Goal: Task Accomplishment & Management: Use online tool/utility

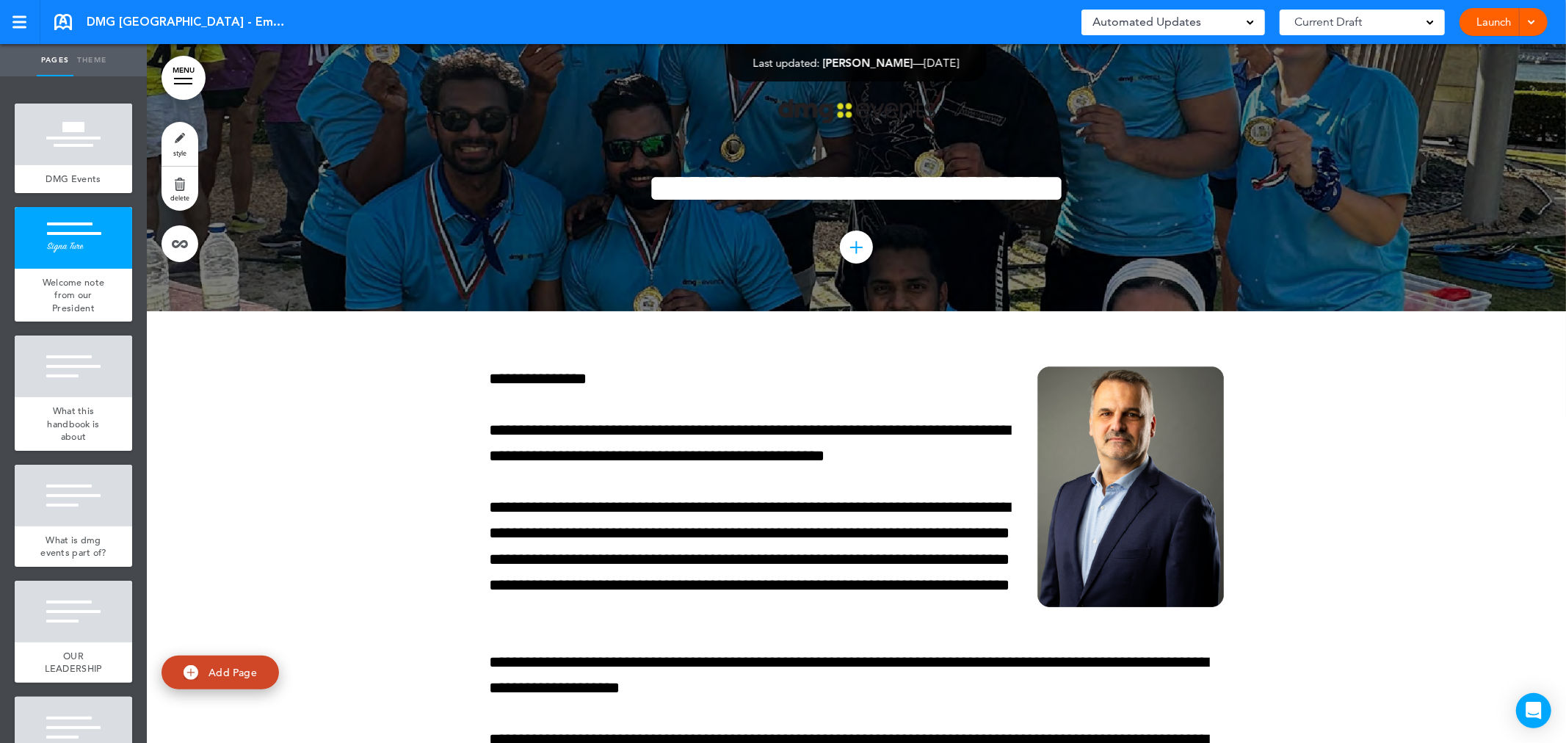
click at [1533, 16] on span at bounding box center [1531, 21] width 10 height 10
click at [1467, 51] on li "Launch" at bounding box center [1481, 55] width 131 height 33
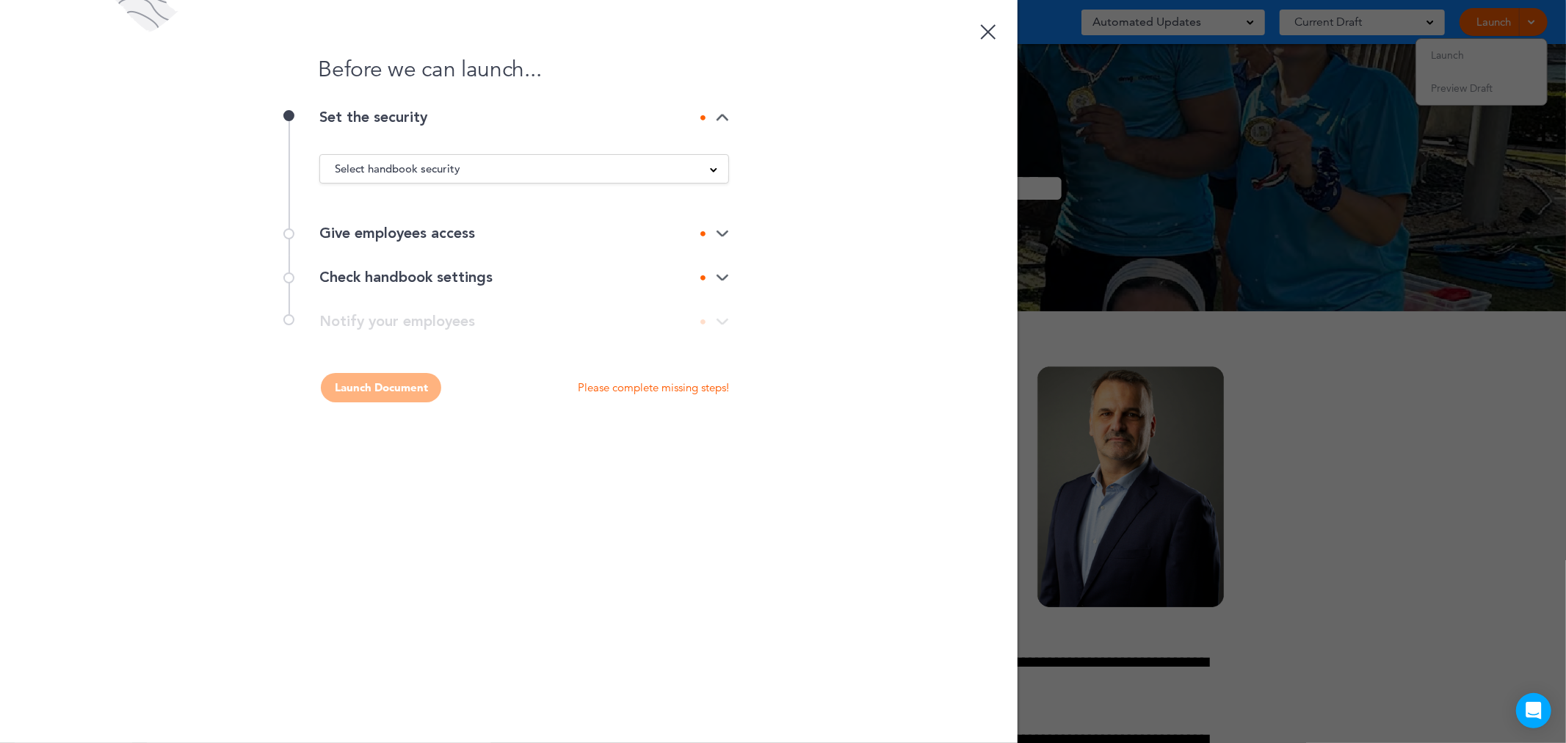
click at [582, 171] on div "Select handbook security" at bounding box center [524, 169] width 408 height 16
click at [384, 202] on li "Public link" at bounding box center [524, 206] width 408 height 18
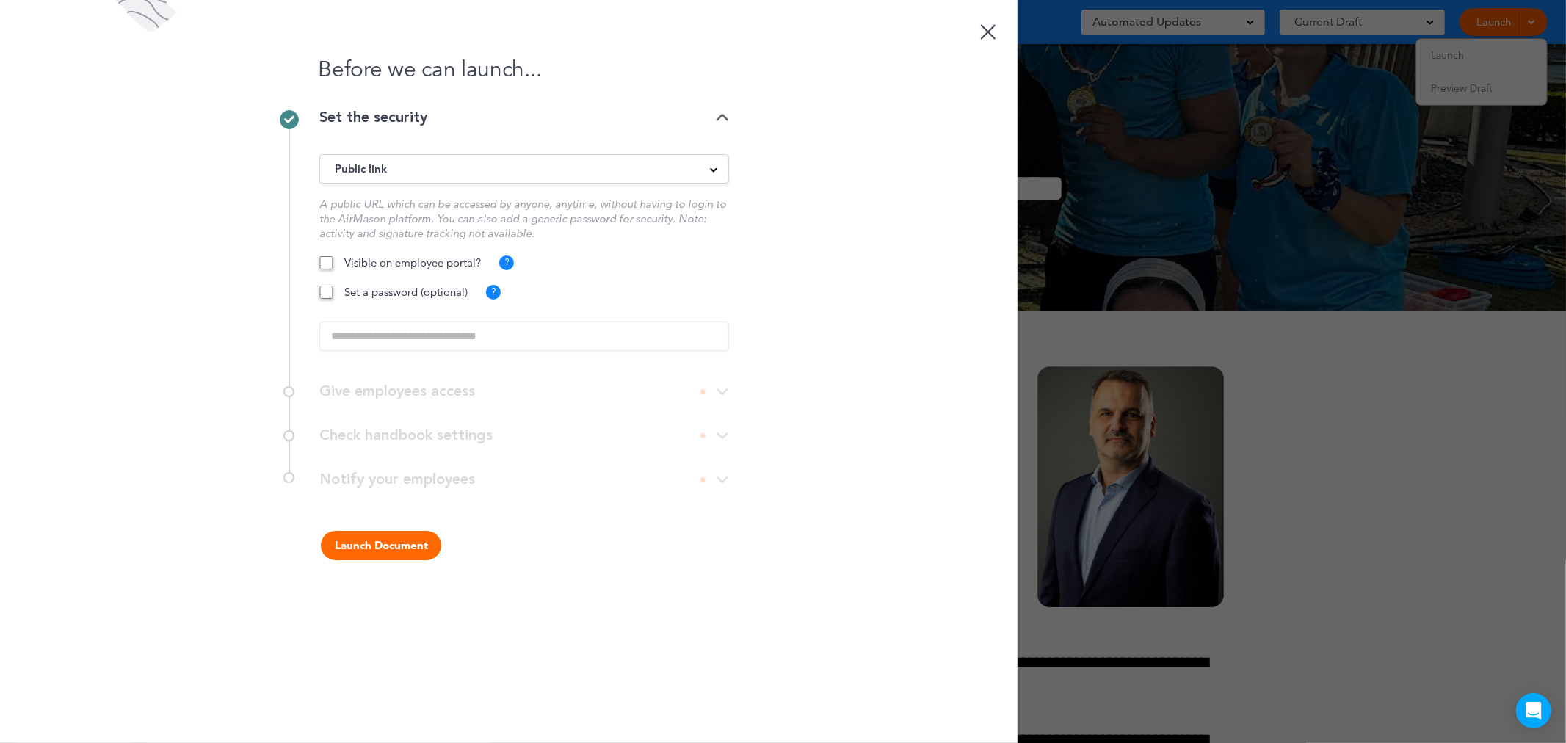
click at [991, 35] on div at bounding box center [988, 31] width 15 height 15
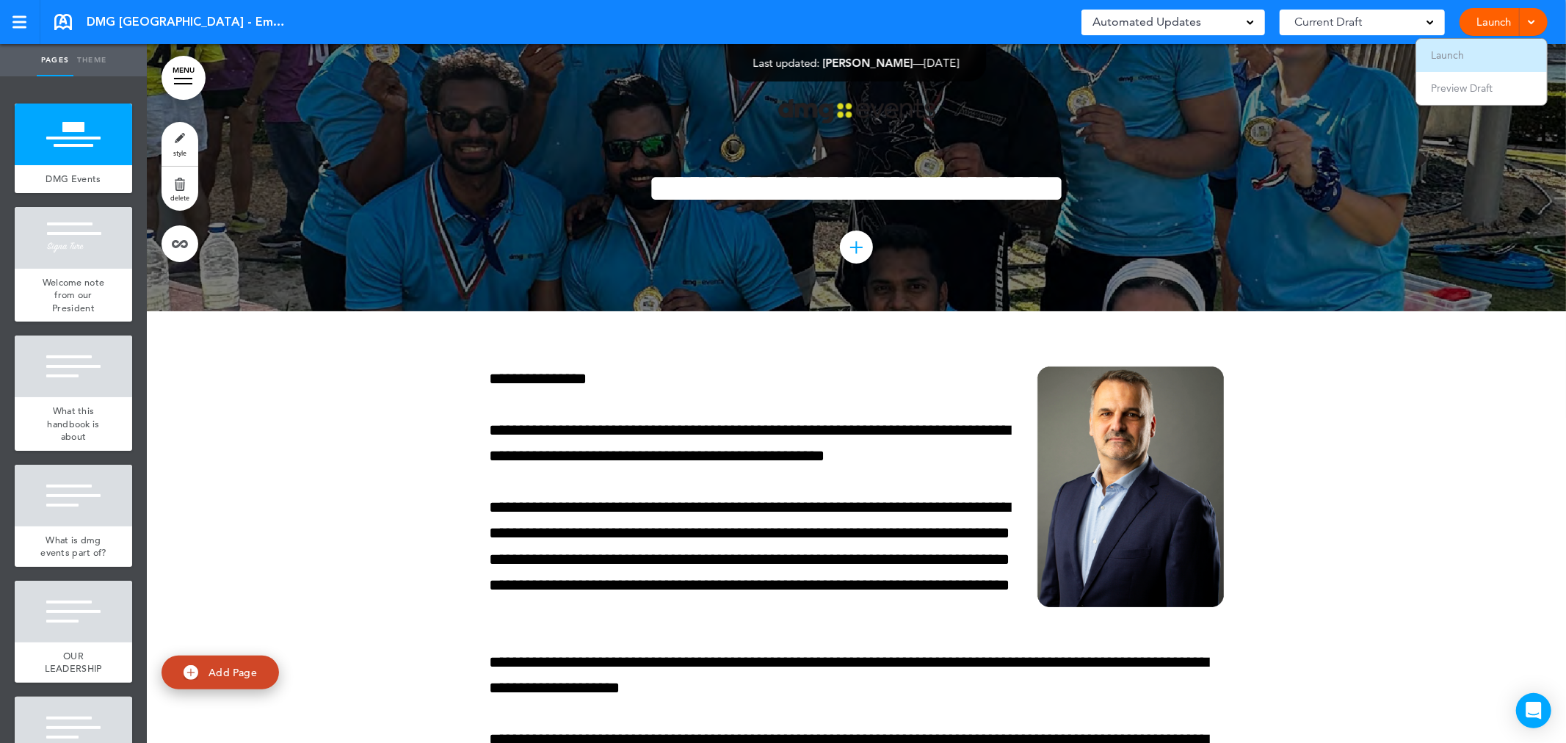
click at [1493, 54] on li "Launch" at bounding box center [1481, 55] width 131 height 33
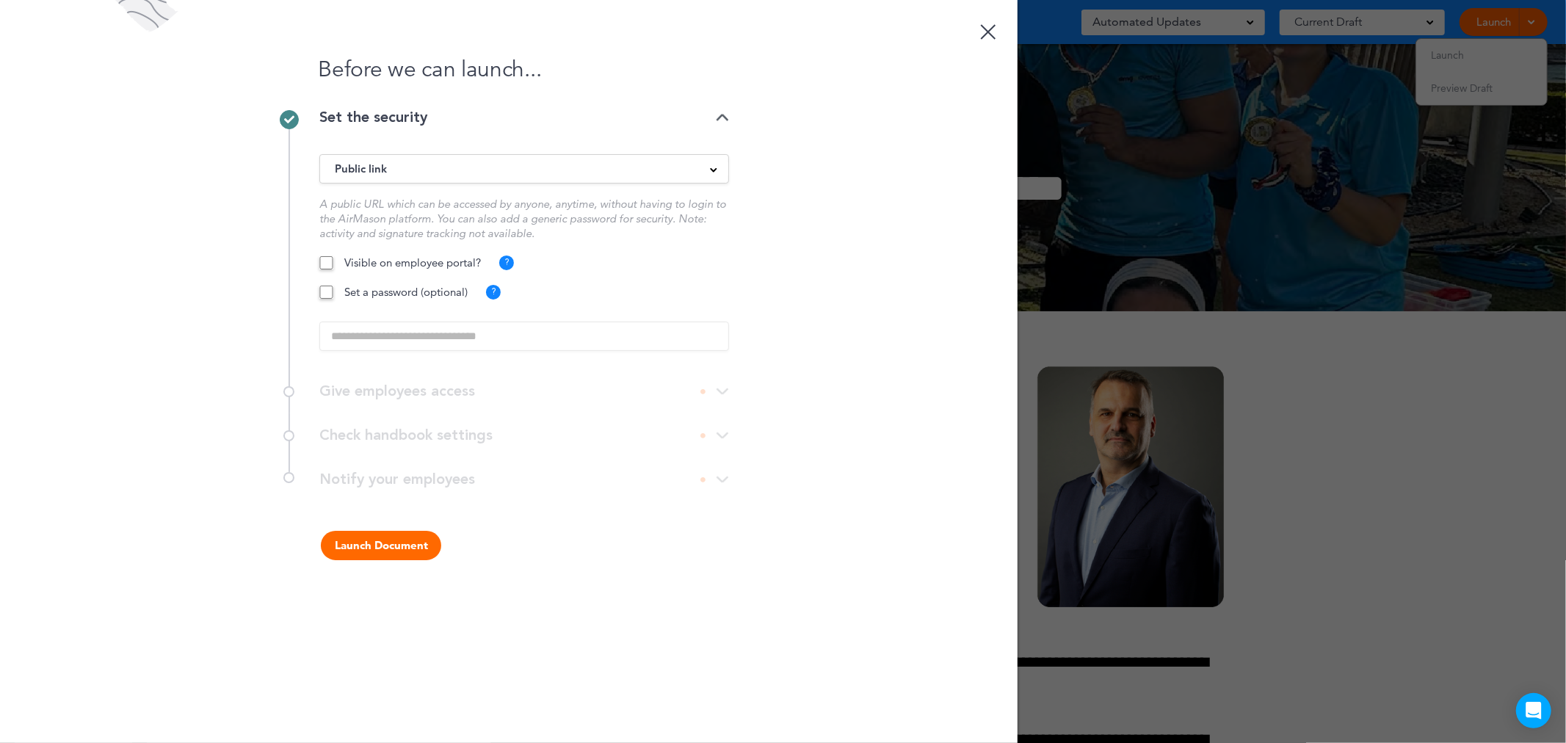
click at [677, 176] on div "Public link" at bounding box center [524, 169] width 408 height 16
click at [464, 215] on li "Private link" at bounding box center [524, 224] width 408 height 18
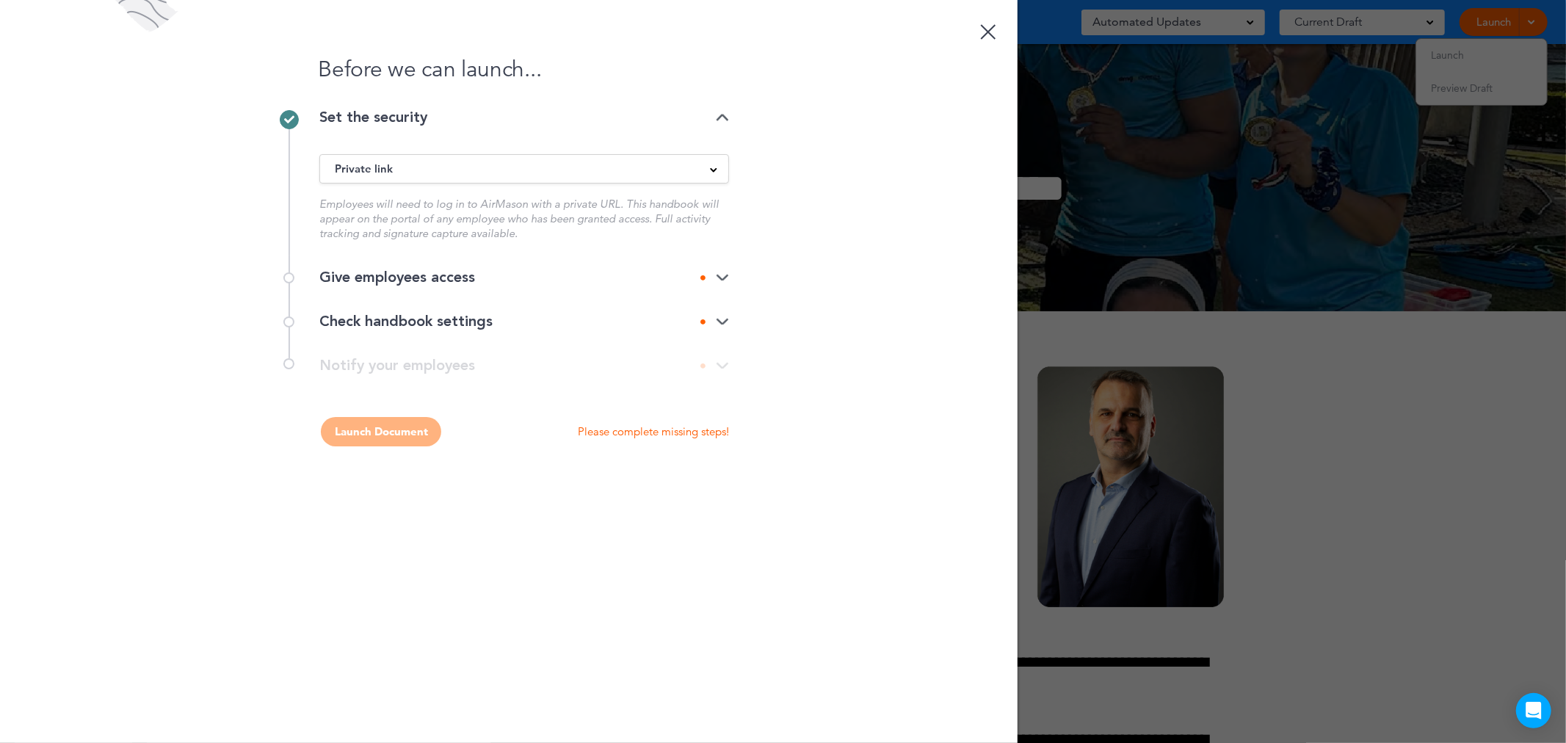
click at [725, 276] on img at bounding box center [722, 278] width 13 height 10
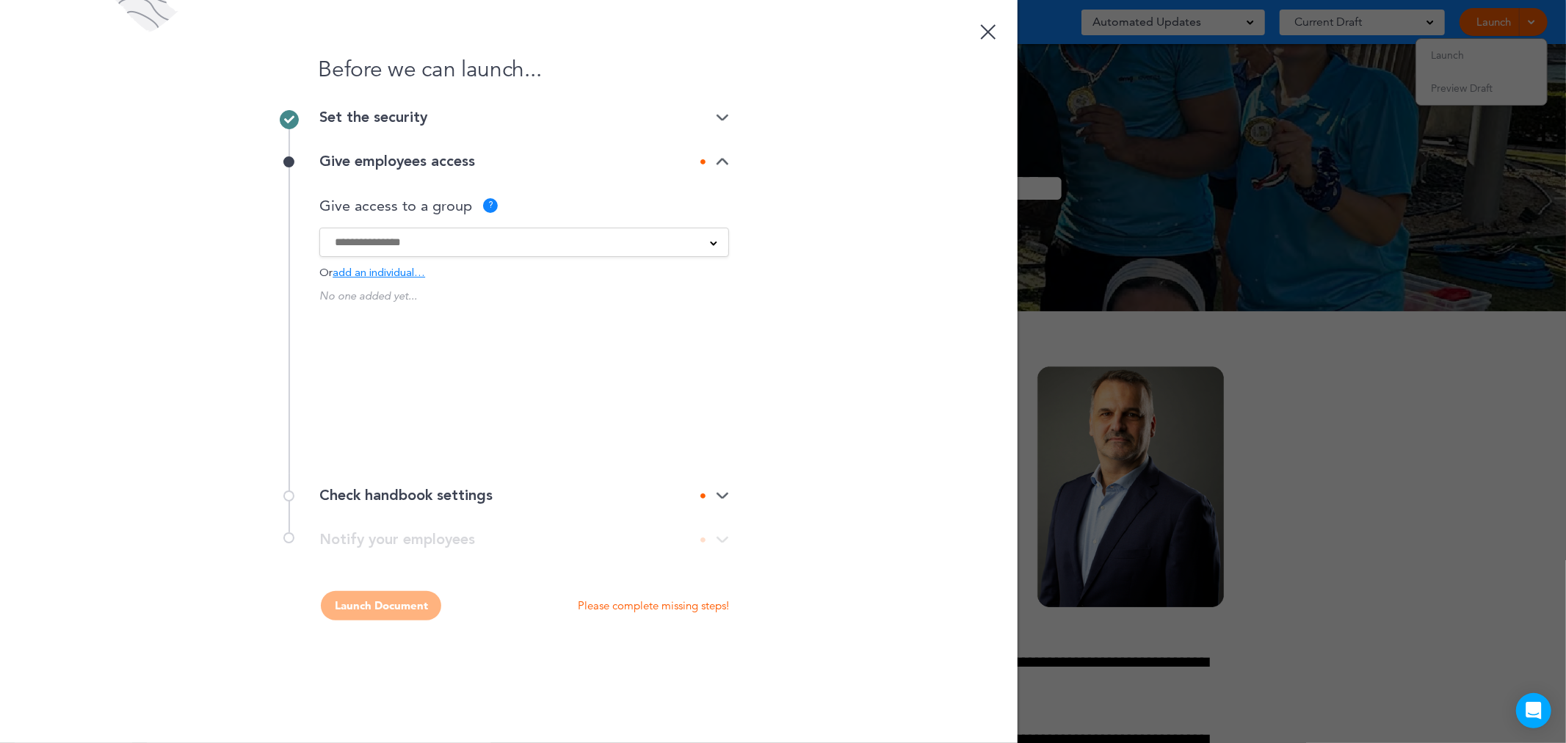
click at [376, 243] on input at bounding box center [515, 242] width 360 height 16
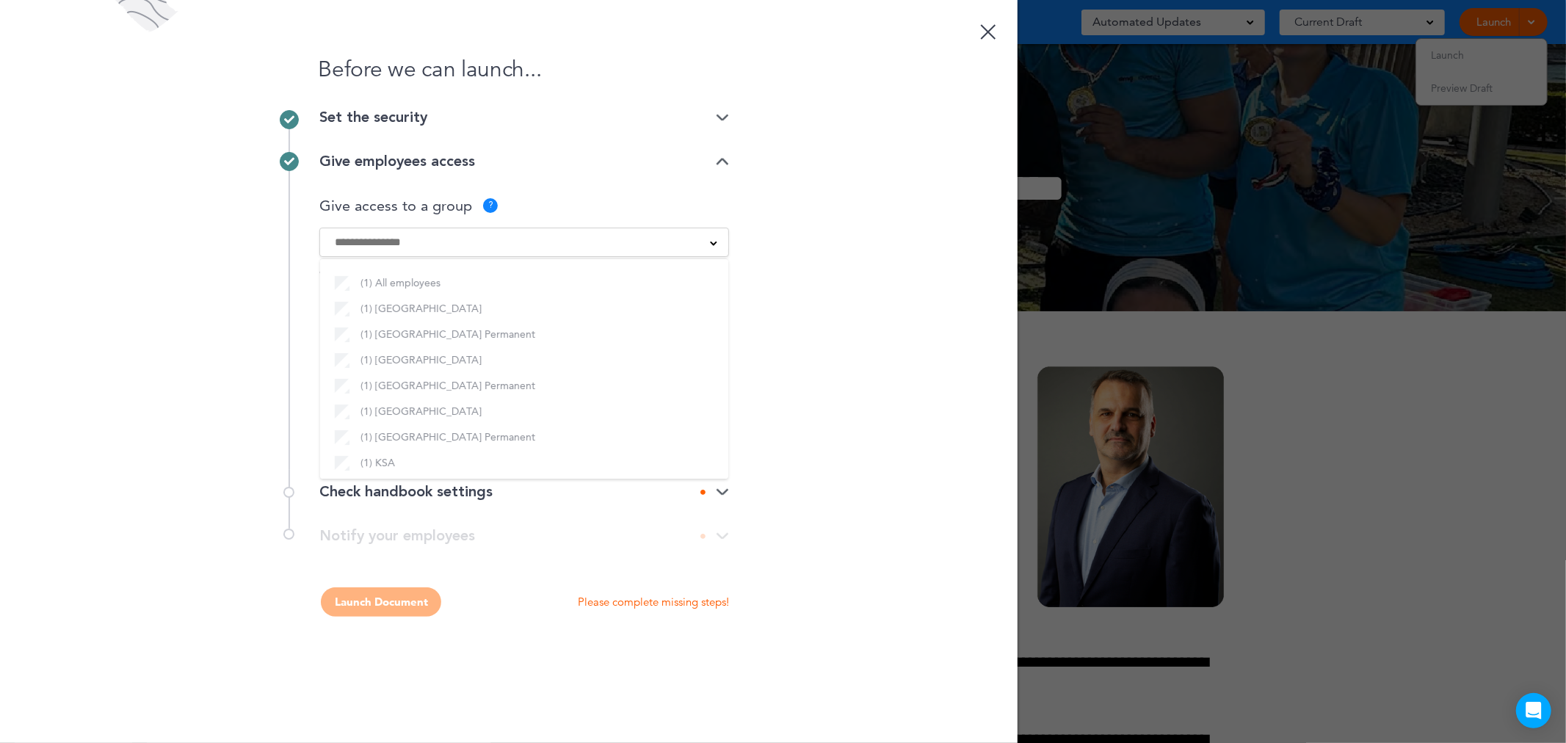
click at [887, 399] on div "Before we can launch... Set the security Private link Public link Private link …" at bounding box center [509, 371] width 1018 height 743
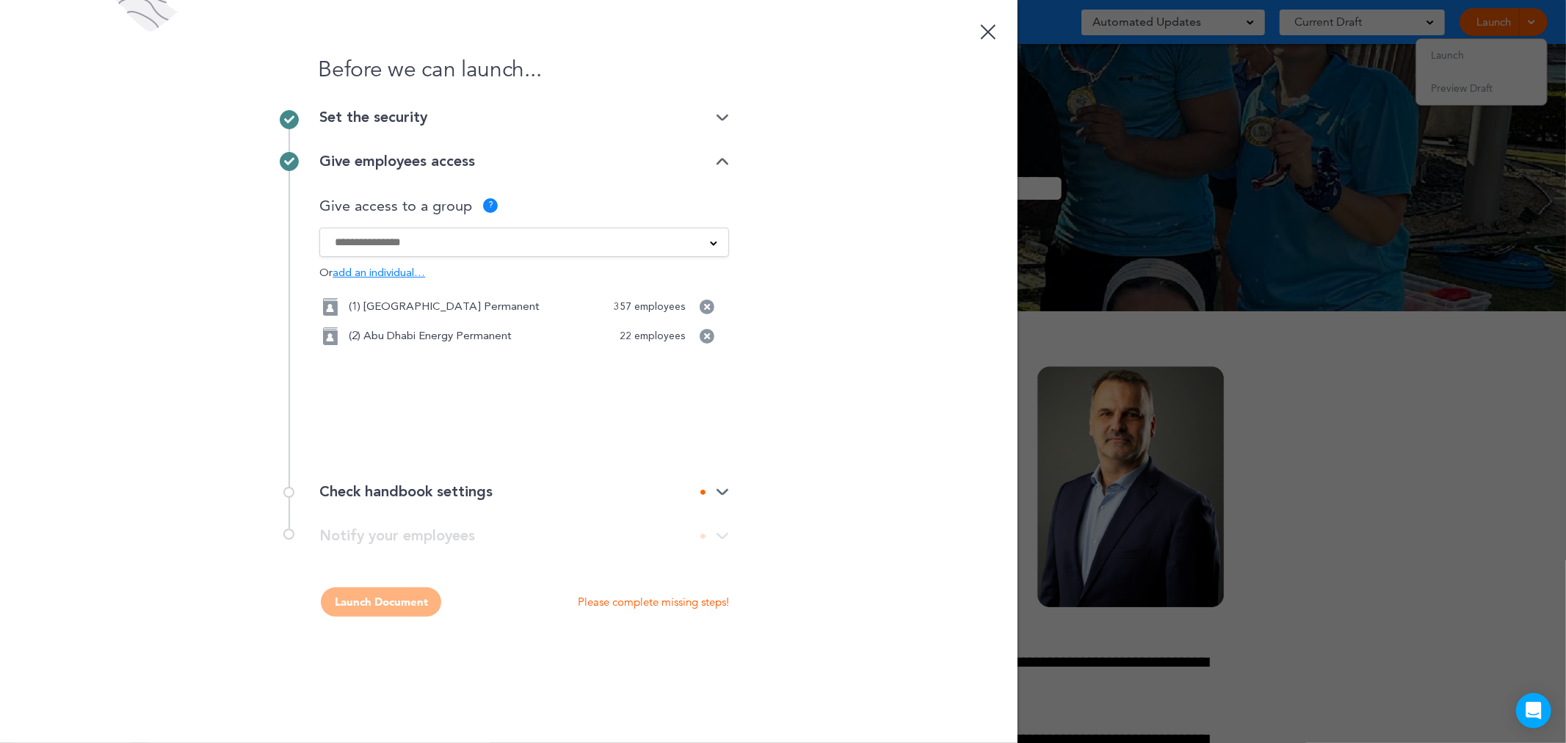
click at [428, 247] on input at bounding box center [515, 242] width 360 height 16
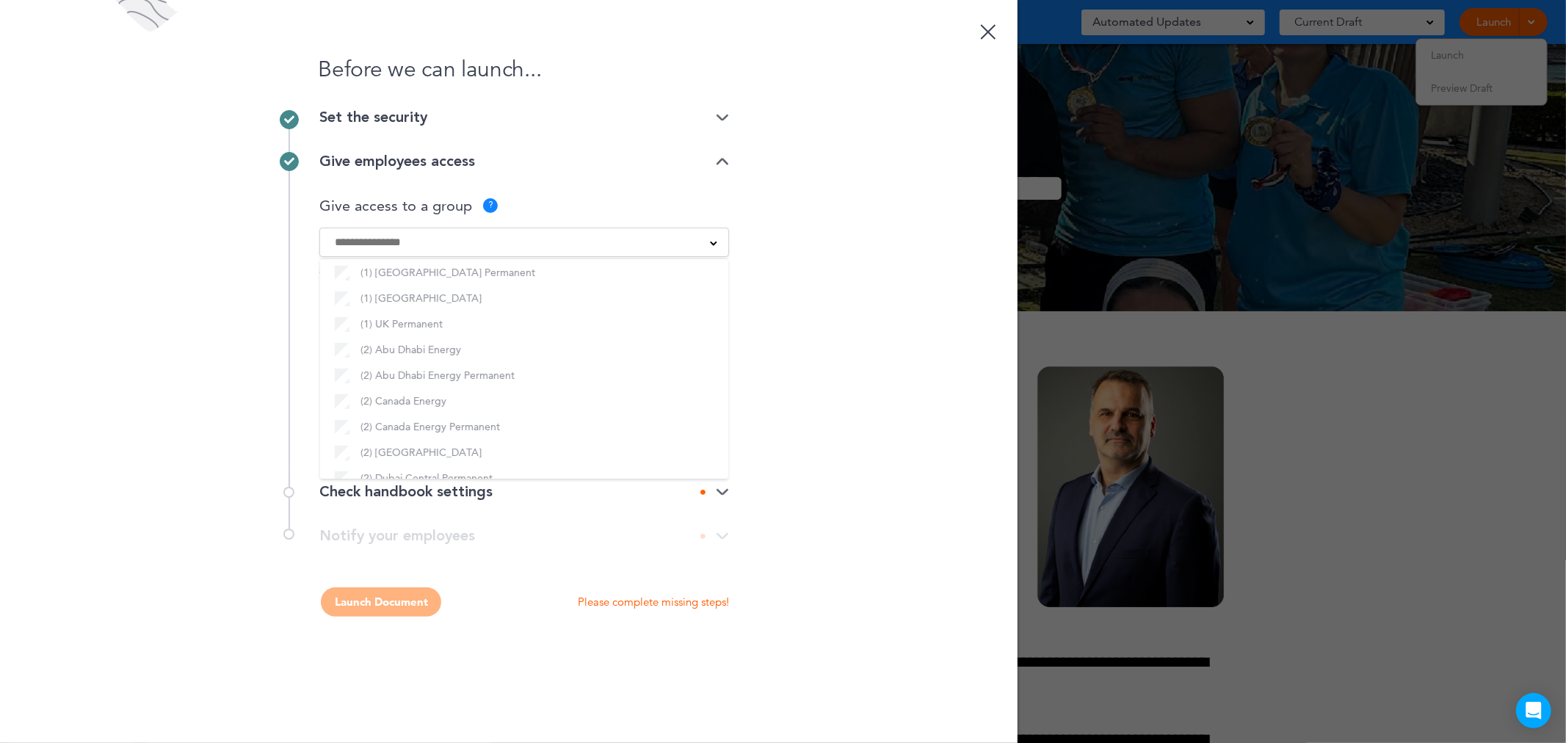
scroll to position [332, 0]
click at [885, 451] on div "Before we can launch... Set the security Private link Public link Private link …" at bounding box center [509, 371] width 1018 height 743
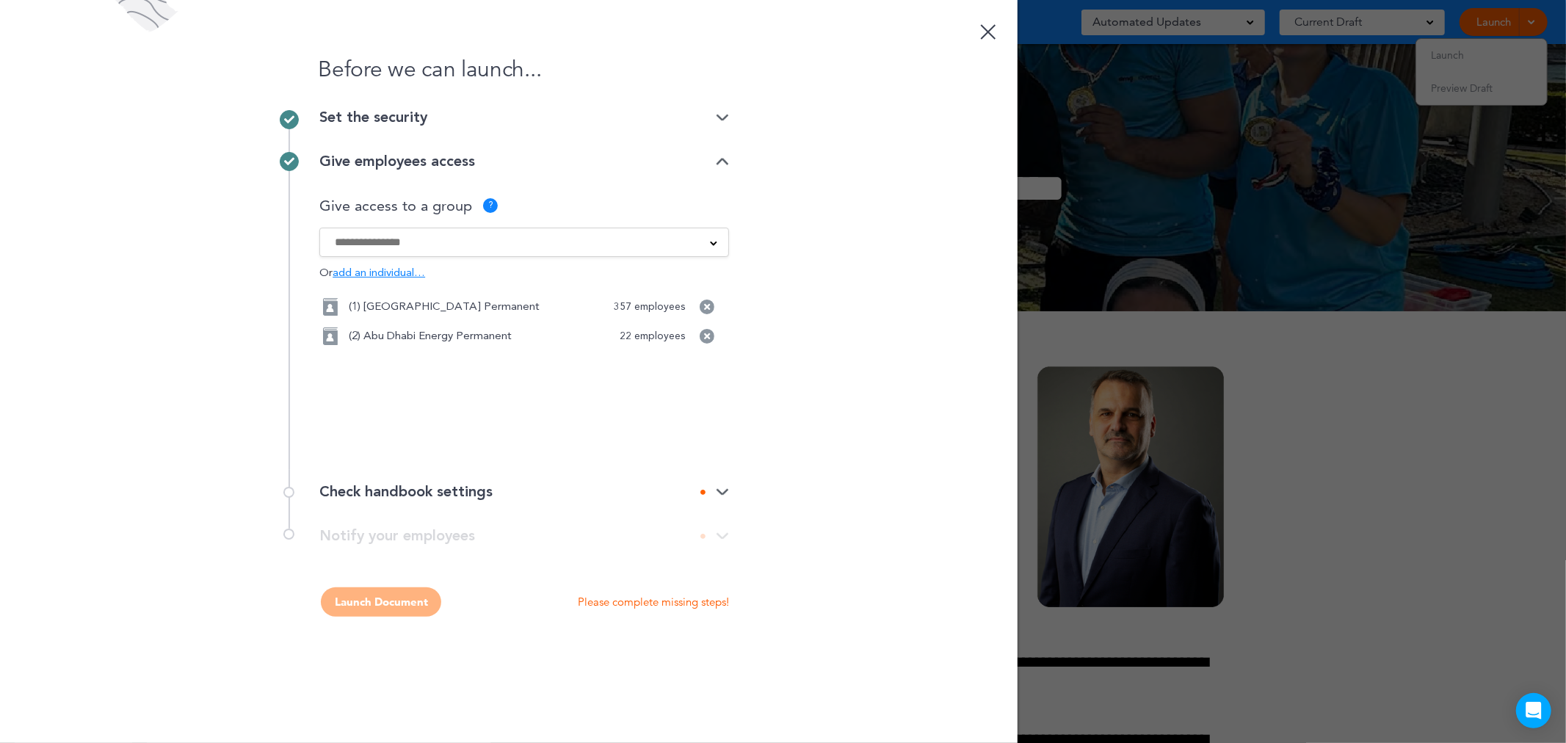
click at [919, 442] on div "Before we can launch... Set the security Private link Public link Private link …" at bounding box center [509, 371] width 1018 height 743
click at [701, 485] on div "Check handbook settings" at bounding box center [524, 492] width 410 height 15
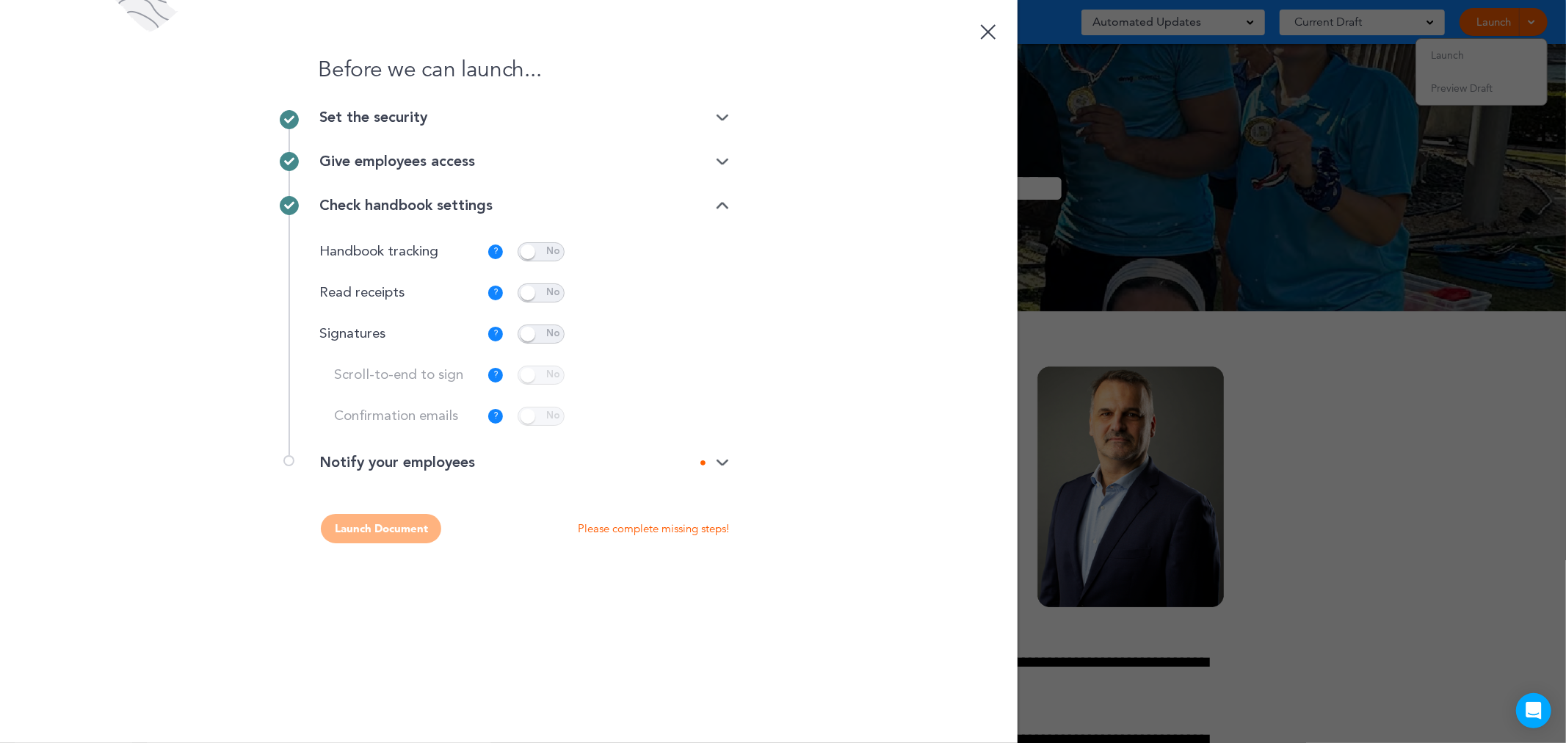
click at [703, 460] on icon at bounding box center [702, 462] width 5 height 5
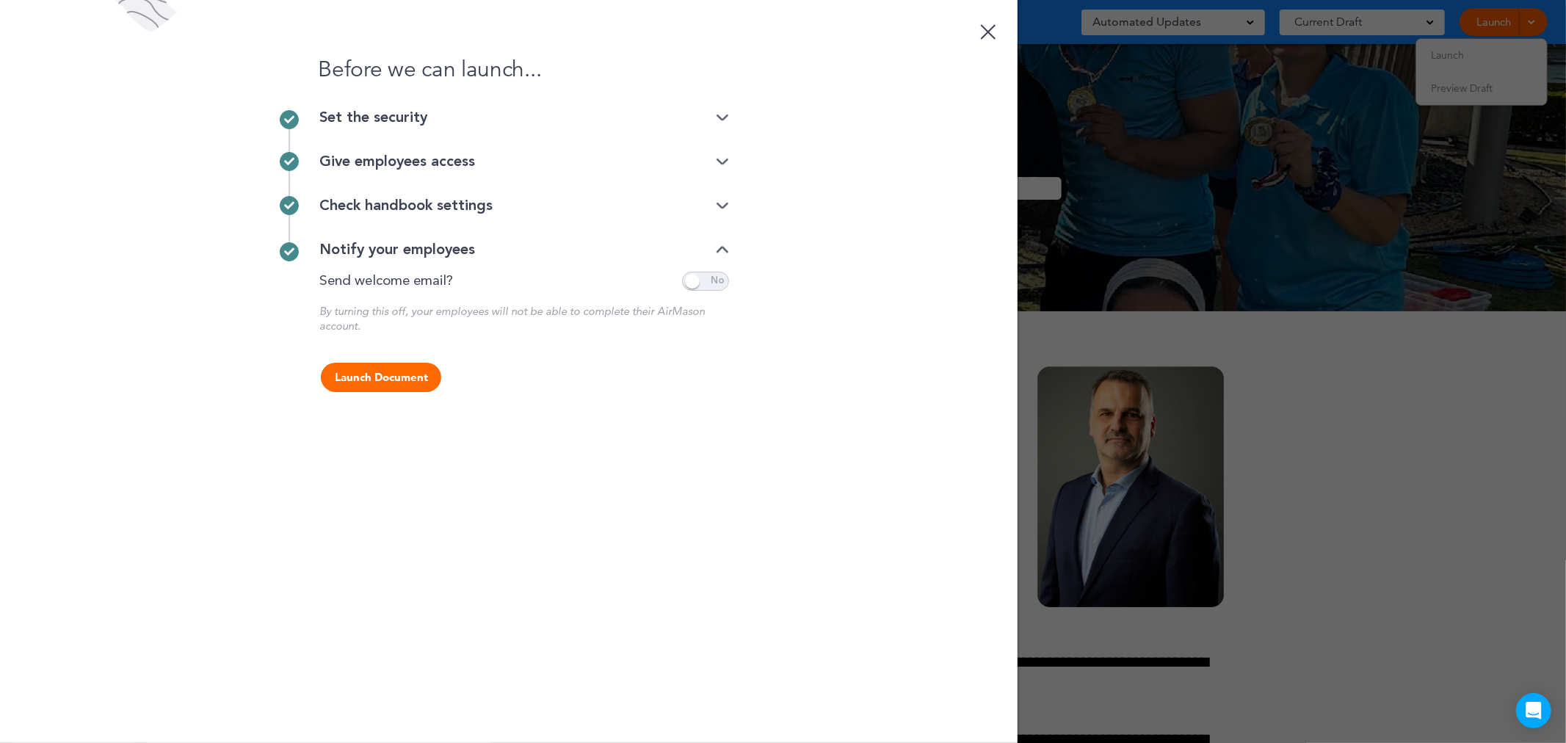
click at [364, 384] on button "Launch Document" at bounding box center [381, 377] width 120 height 29
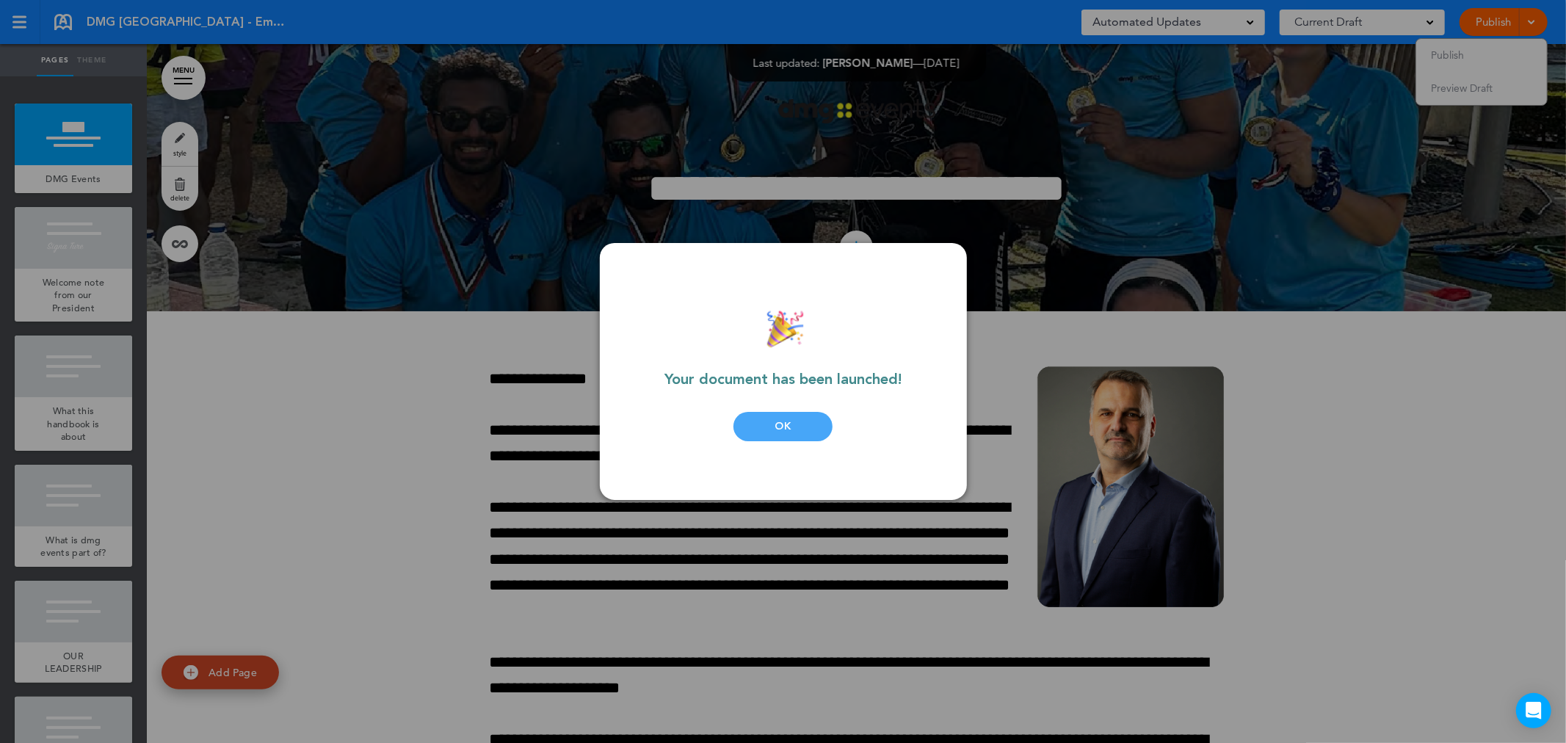
click at [766, 419] on div "OK" at bounding box center [782, 426] width 99 height 29
